Goal: Task Accomplishment & Management: Use online tool/utility

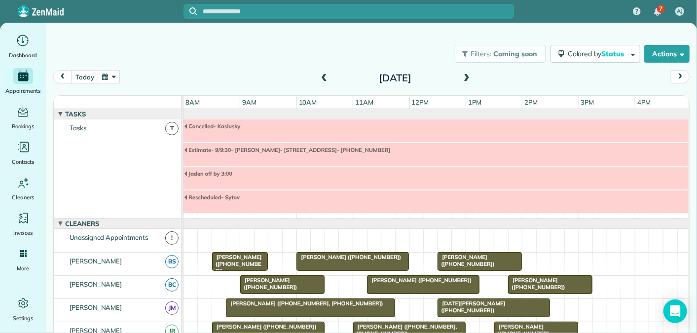
scroll to position [81, 0]
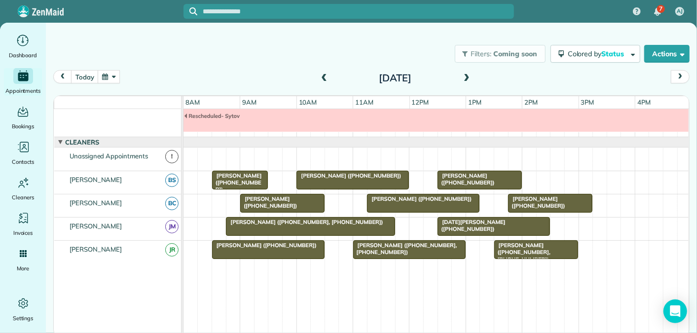
click at [469, 76] on span at bounding box center [466, 78] width 11 height 9
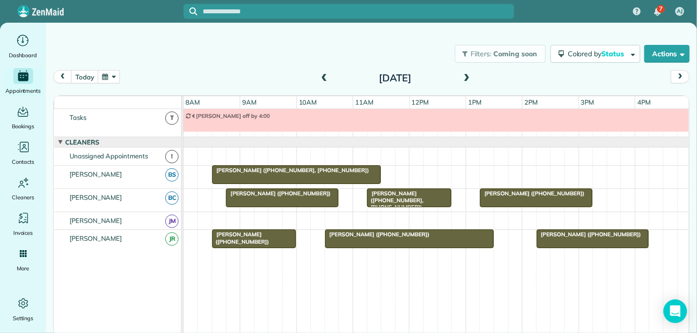
scroll to position [0, 0]
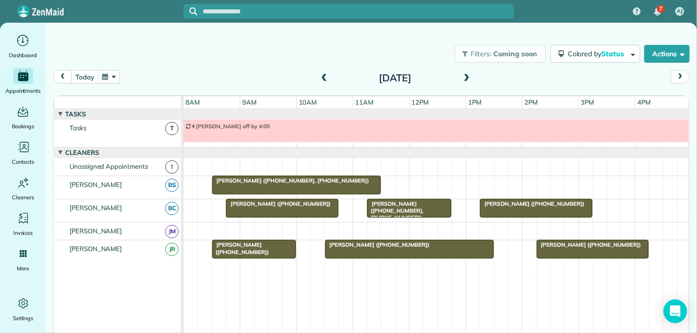
click at [465, 78] on span at bounding box center [466, 78] width 11 height 9
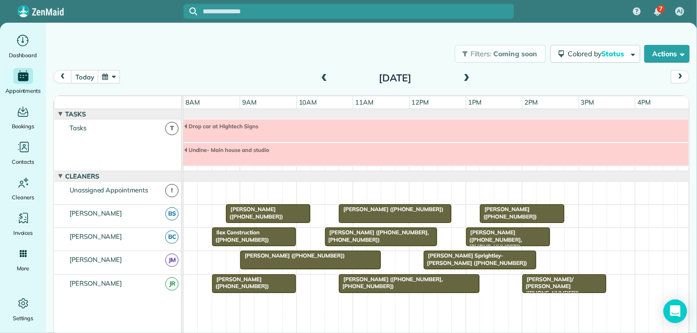
scroll to position [34, 0]
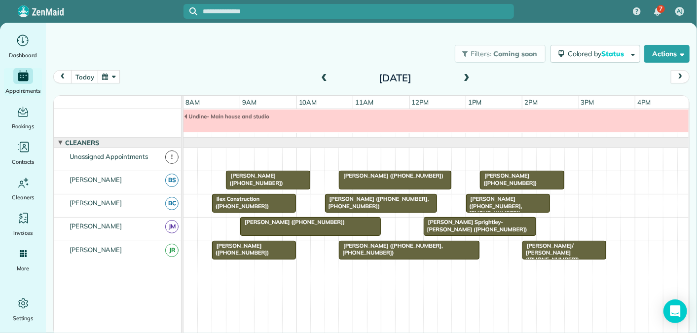
click at [467, 77] on span at bounding box center [466, 78] width 11 height 9
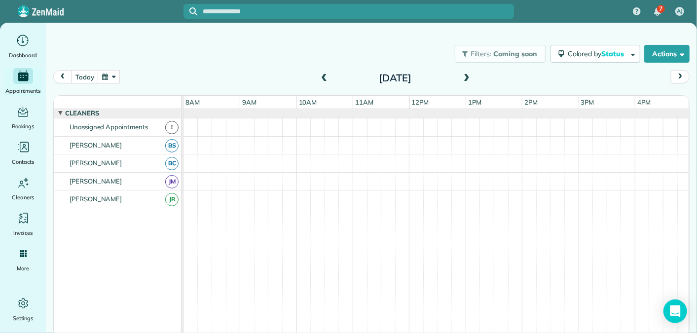
scroll to position [0, 0]
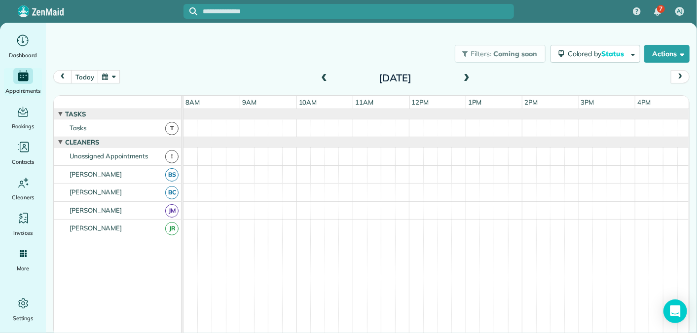
click at [467, 77] on span at bounding box center [466, 78] width 11 height 9
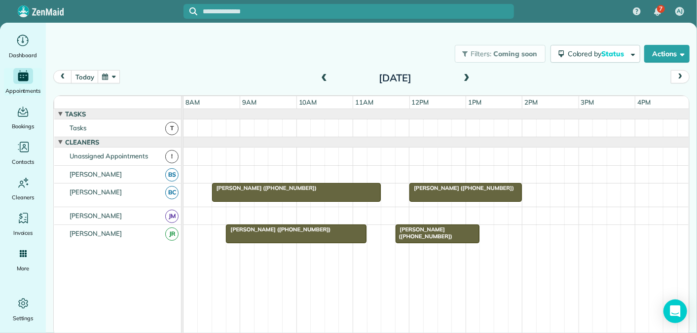
click at [467, 77] on span at bounding box center [466, 78] width 11 height 9
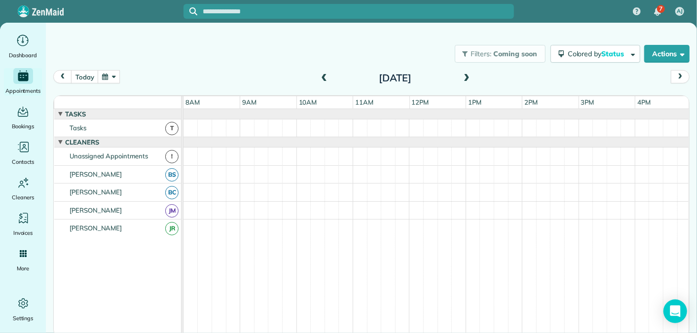
scroll to position [10, 0]
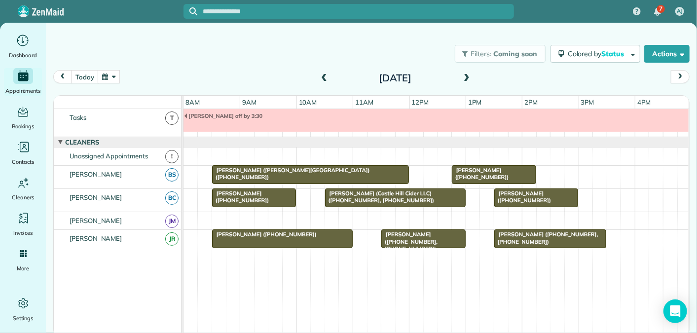
click at [322, 76] on span at bounding box center [324, 78] width 11 height 9
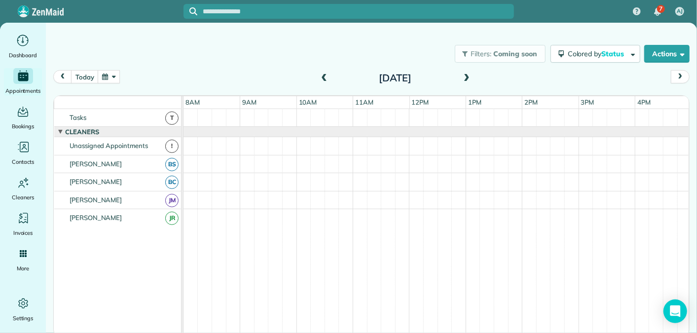
scroll to position [0, 0]
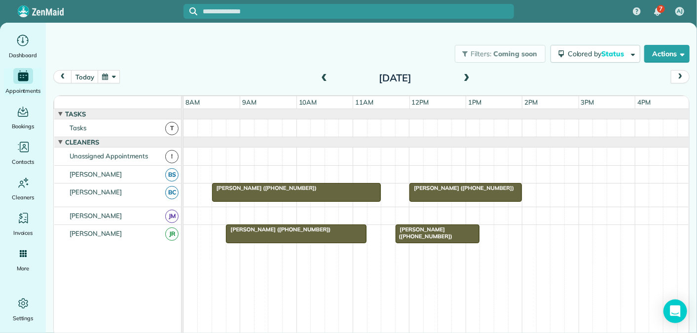
click at [467, 77] on span at bounding box center [466, 78] width 11 height 9
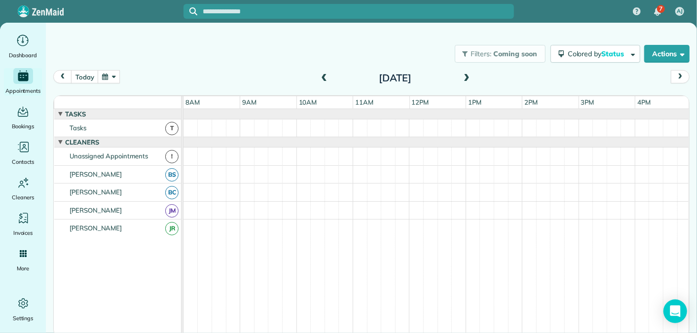
scroll to position [10, 0]
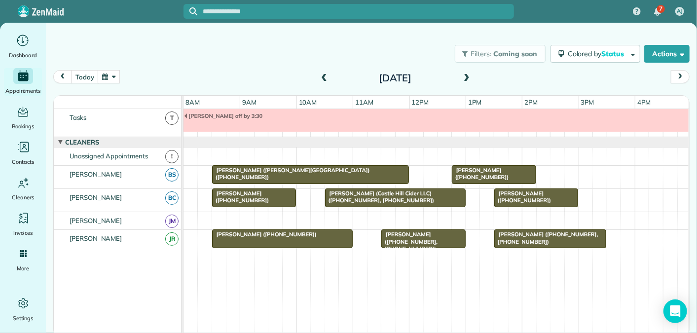
click at [467, 77] on span at bounding box center [466, 78] width 11 height 9
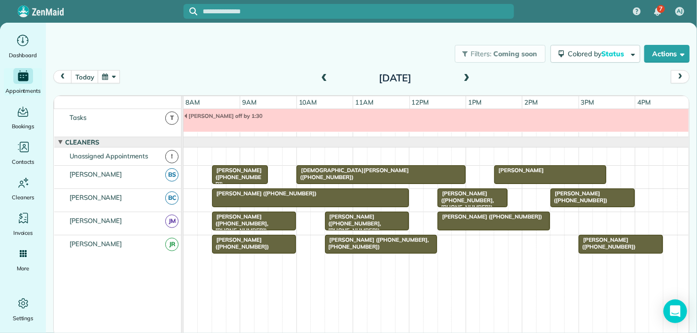
click at [326, 77] on span at bounding box center [324, 78] width 11 height 9
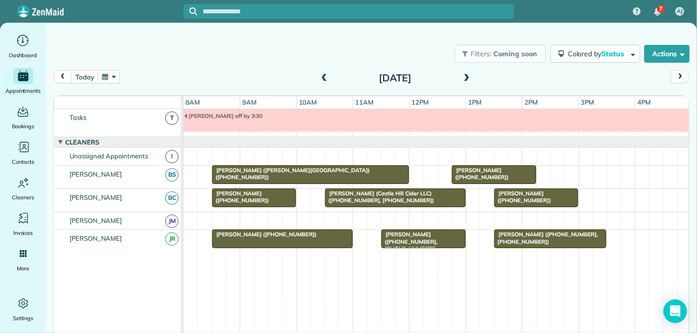
click at [326, 77] on span at bounding box center [324, 78] width 11 height 9
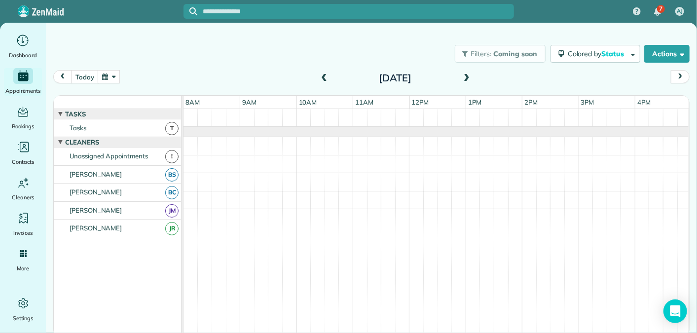
scroll to position [0, 0]
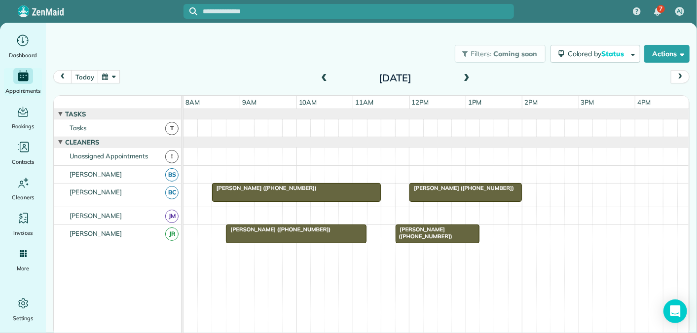
click at [326, 77] on span at bounding box center [324, 78] width 11 height 9
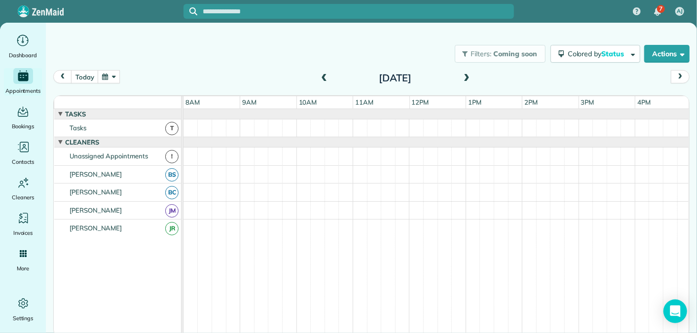
click at [326, 77] on span at bounding box center [324, 78] width 11 height 9
